Goal: Task Accomplishment & Management: Manage account settings

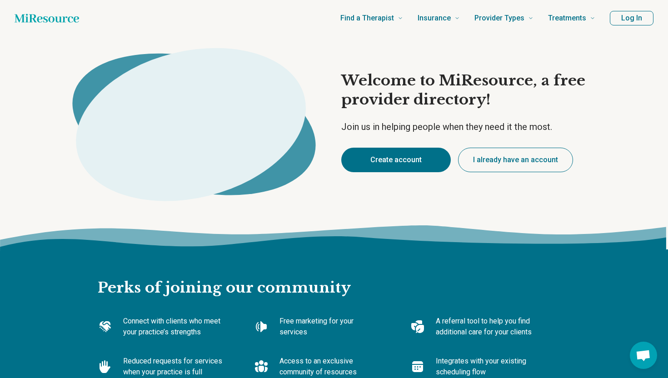
click at [408, 166] on button "Create account" at bounding box center [396, 160] width 110 height 25
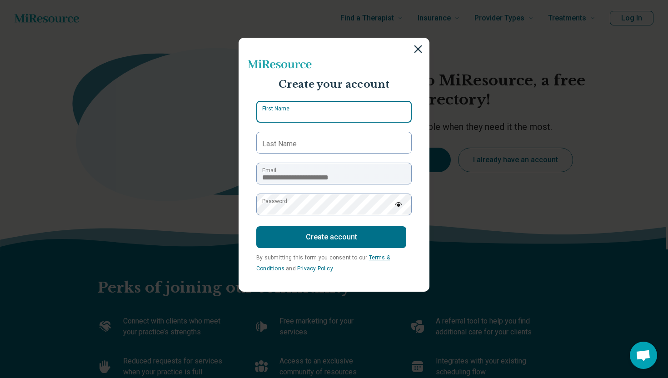
click at [340, 118] on input "First Name" at bounding box center [333, 112] width 155 height 22
type input "********"
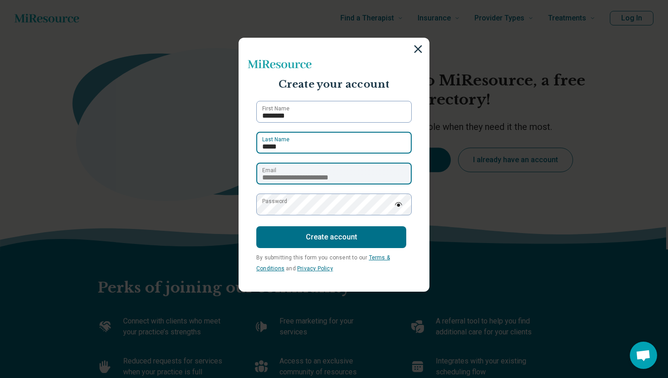
type input "*****"
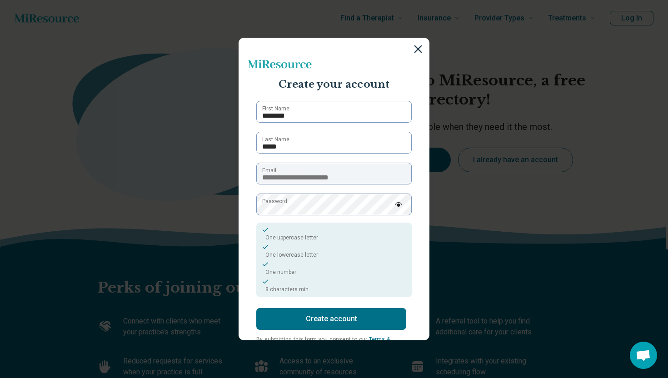
click at [303, 326] on button "Create account" at bounding box center [331, 319] width 150 height 22
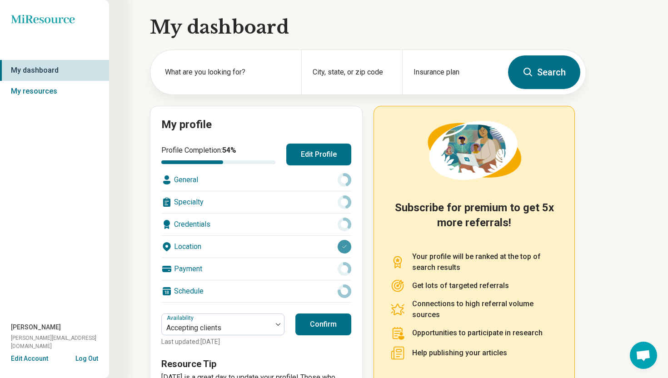
click at [314, 153] on button "Edit Profile" at bounding box center [318, 155] width 65 height 22
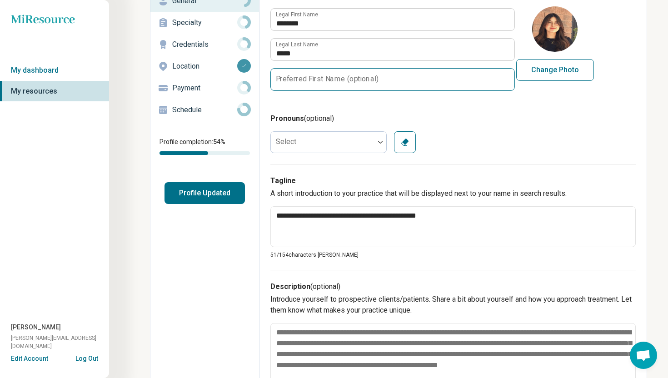
scroll to position [71, 0]
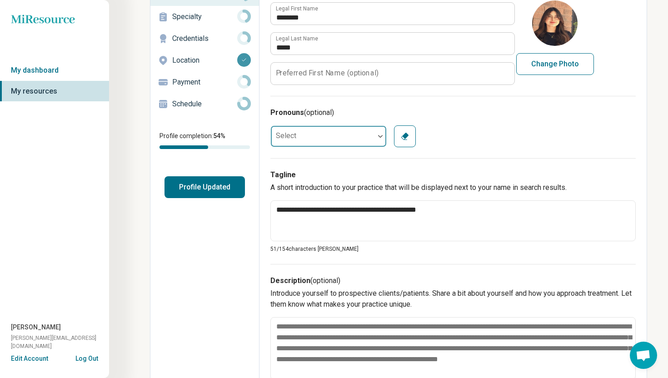
click at [314, 140] on div at bounding box center [323, 136] width 104 height 18
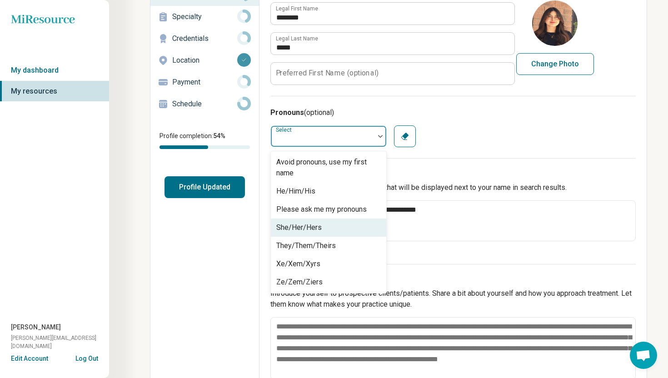
click at [316, 223] on div "She/Her/Hers" at bounding box center [298, 227] width 45 height 11
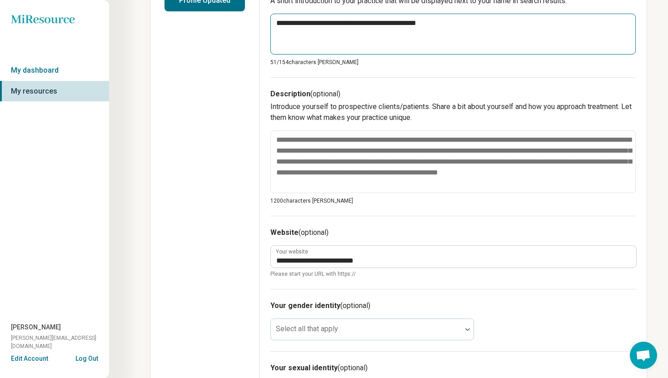
scroll to position [268, 0]
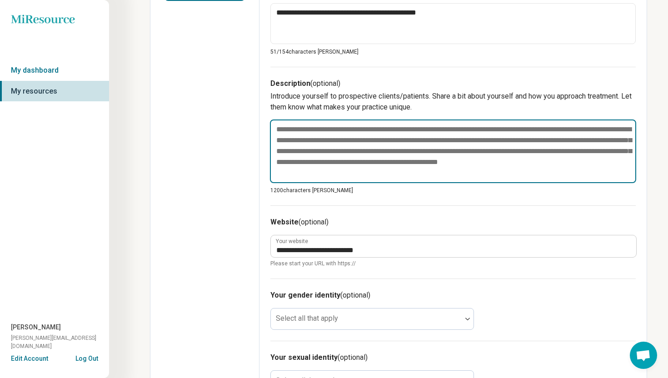
click at [330, 151] on textarea at bounding box center [453, 152] width 366 height 64
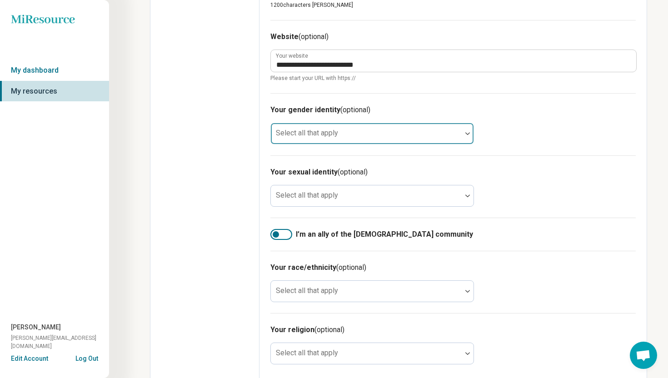
scroll to position [462, 0]
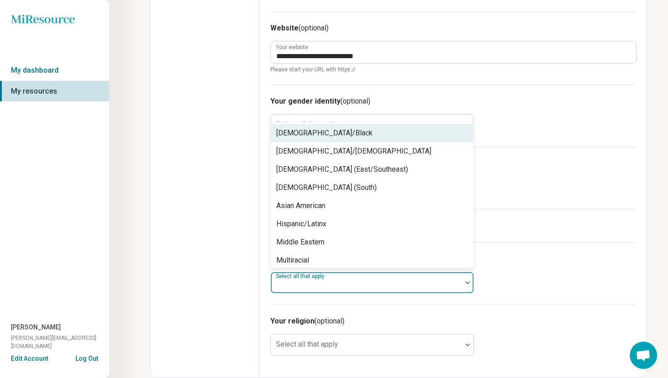
click at [338, 279] on div "Select all that apply" at bounding box center [373, 283] width 204 height 22
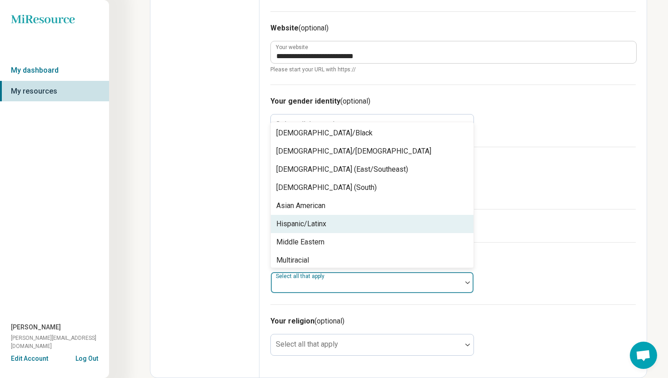
click at [328, 224] on div "Hispanic/Latinx" at bounding box center [372, 224] width 203 height 18
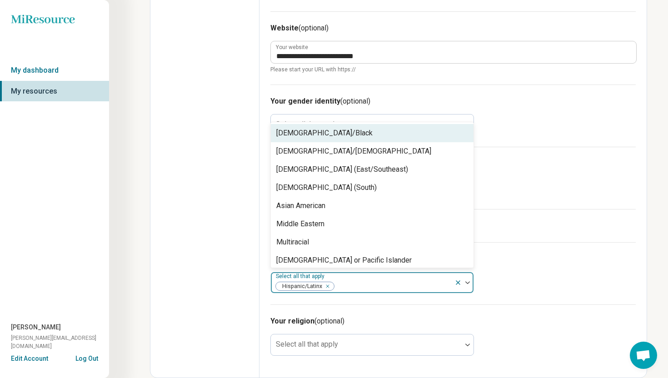
click at [281, 67] on span "Please start your URL with https://" at bounding box center [454, 69] width 366 height 8
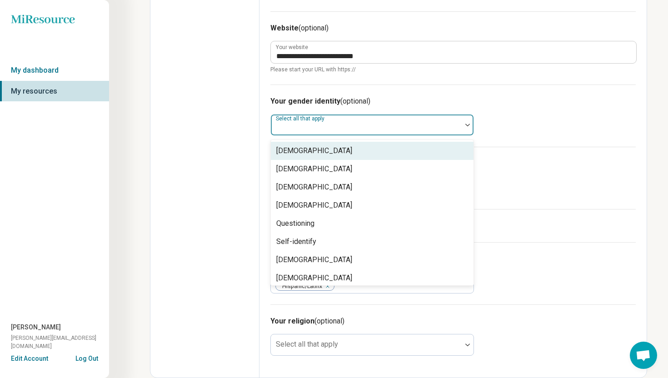
click at [303, 121] on label "Select all that apply" at bounding box center [301, 118] width 50 height 6
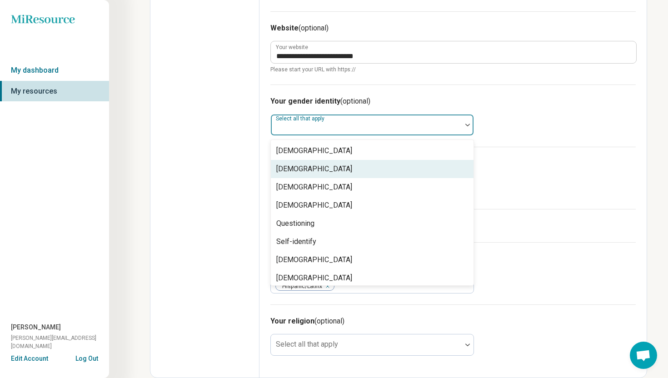
click at [315, 168] on div "[DEMOGRAPHIC_DATA]" at bounding box center [314, 169] width 76 height 11
type textarea "*"
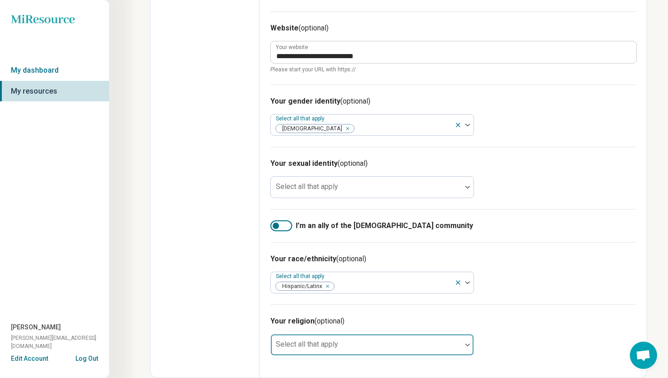
click at [325, 354] on div at bounding box center [367, 348] width 184 height 13
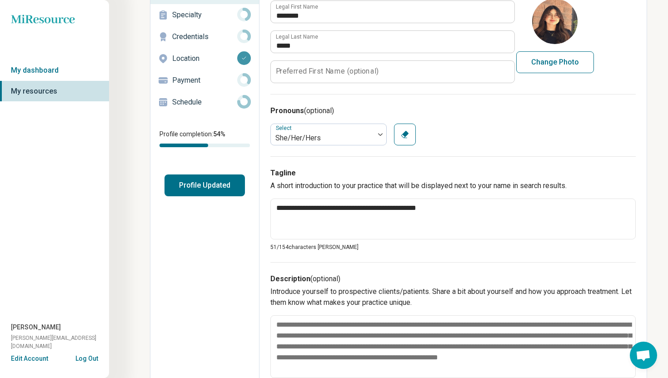
scroll to position [0, 0]
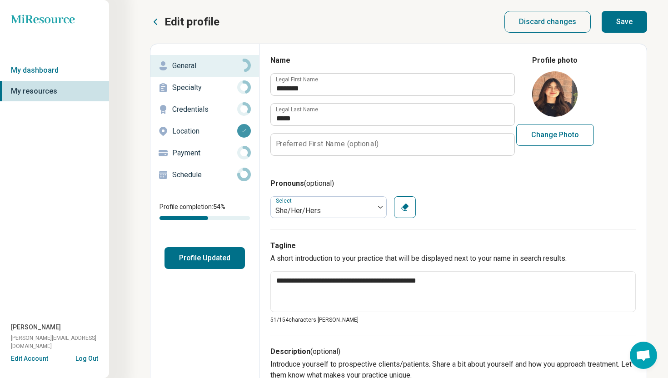
click at [221, 90] on p "Specialty" at bounding box center [204, 87] width 65 height 11
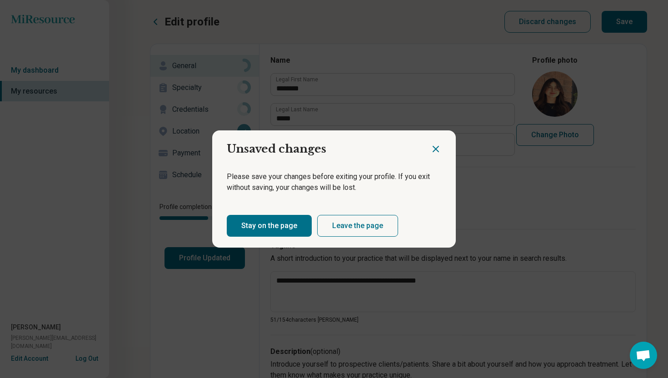
click at [437, 140] on div at bounding box center [443, 145] width 25 height 30
click at [432, 149] on icon "Close dialog" at bounding box center [436, 149] width 11 height 11
